Goal: Navigation & Orientation: Find specific page/section

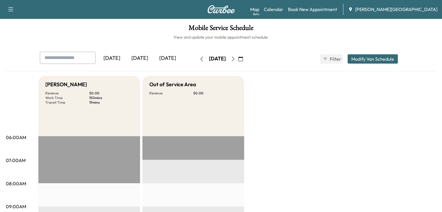
click at [199, 61] on icon "button" at bounding box center [201, 59] width 5 height 5
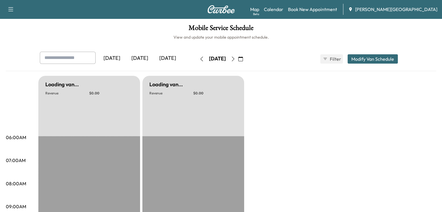
click at [199, 61] on icon "button" at bounding box center [201, 59] width 5 height 5
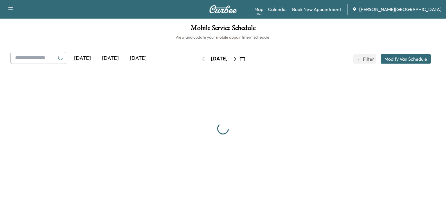
click at [201, 61] on icon "button" at bounding box center [203, 59] width 5 height 5
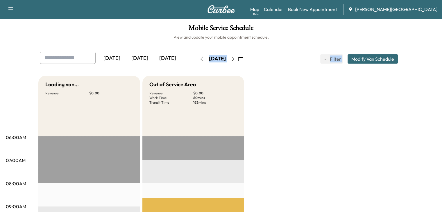
drag, startPoint x: 188, startPoint y: 61, endPoint x: 250, endPoint y: 60, distance: 61.6
click at [250, 60] on div "[DATE] [DATE] [DATE] [DATE] March 2025 S M T W T F S 23 24 25 26 27 28 1 2 3 4 …" at bounding box center [221, 59] width 372 height 15
click at [243, 60] on icon "button" at bounding box center [240, 59] width 5 height 5
